Goal: Check status: Check status

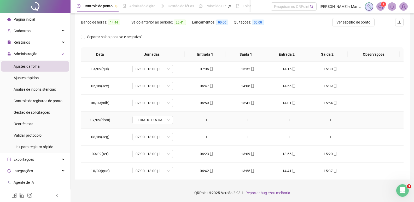
scroll to position [52, 0]
drag, startPoint x: 90, startPoint y: 137, endPoint x: 99, endPoint y: 137, distance: 8.9
click at [99, 137] on td "08/09(seg)" at bounding box center [100, 136] width 38 height 17
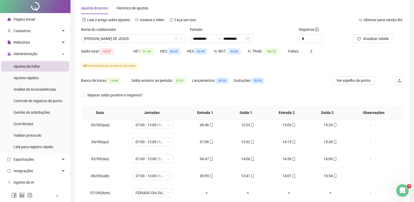
scroll to position [0, 0]
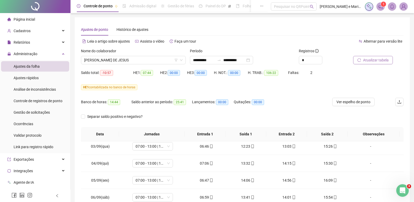
click at [382, 59] on span "Atualizar tabela" at bounding box center [376, 60] width 26 height 6
click at [122, 62] on span "[PERSON_NAME] DE JESUS" at bounding box center [133, 60] width 98 height 8
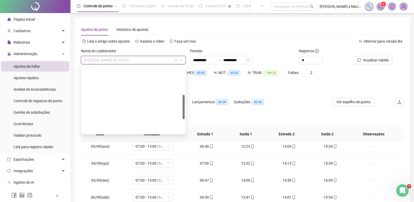
scroll to position [117, 0]
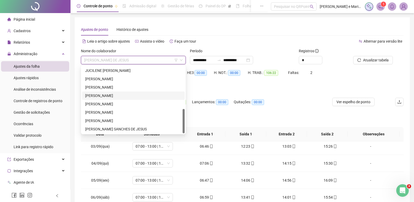
click at [107, 95] on div "[PERSON_NAME]" at bounding box center [133, 96] width 96 height 6
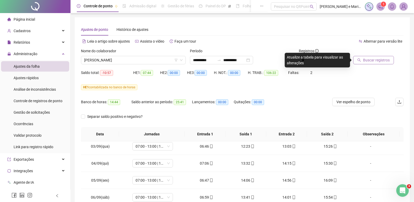
click at [379, 60] on span "Buscar registros" at bounding box center [376, 60] width 27 height 6
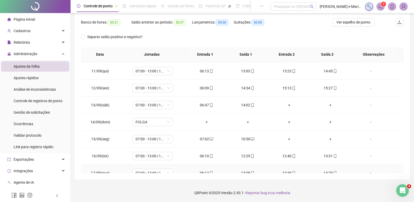
scroll to position [194, 0]
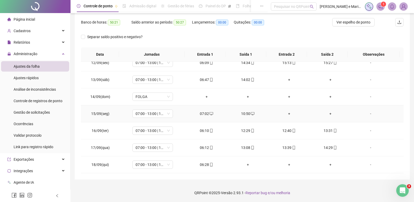
click at [351, 113] on td "-" at bounding box center [377, 113] width 52 height 17
click at [365, 113] on div "-" at bounding box center [370, 114] width 31 height 6
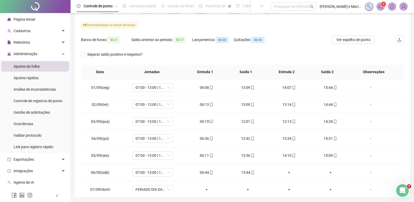
scroll to position [0, 0]
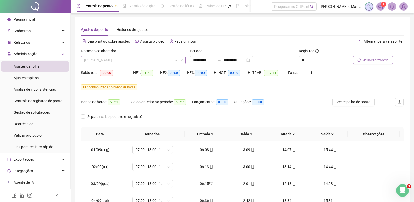
click at [125, 57] on span "[PERSON_NAME]" at bounding box center [133, 60] width 98 height 8
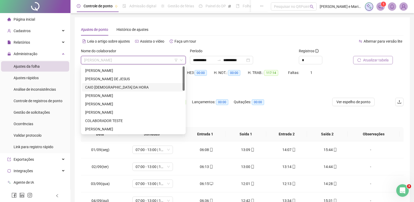
click at [104, 88] on div "CAIO [DEMOGRAPHIC_DATA] DA HORA" at bounding box center [133, 87] width 96 height 6
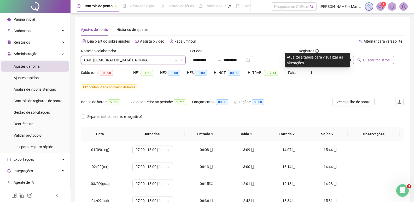
click at [382, 62] on span "Buscar registros" at bounding box center [376, 60] width 27 height 6
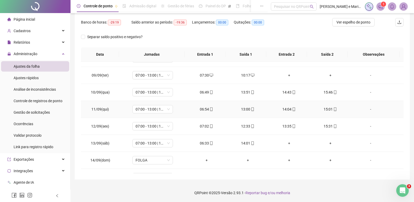
scroll to position [104, 0]
